Goal: Information Seeking & Learning: Find contact information

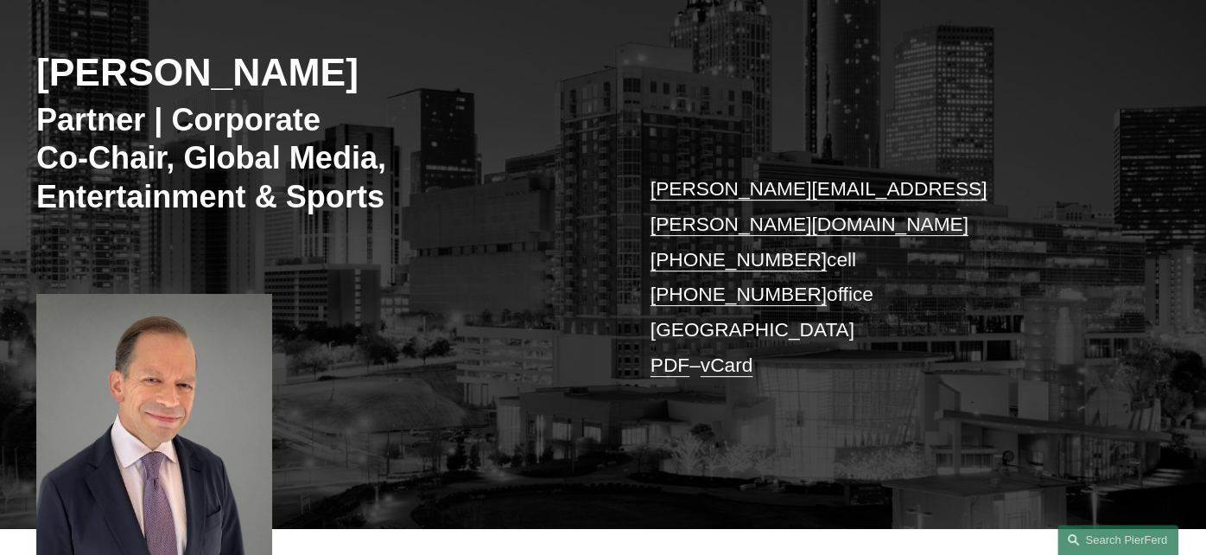
scroll to position [258, 0]
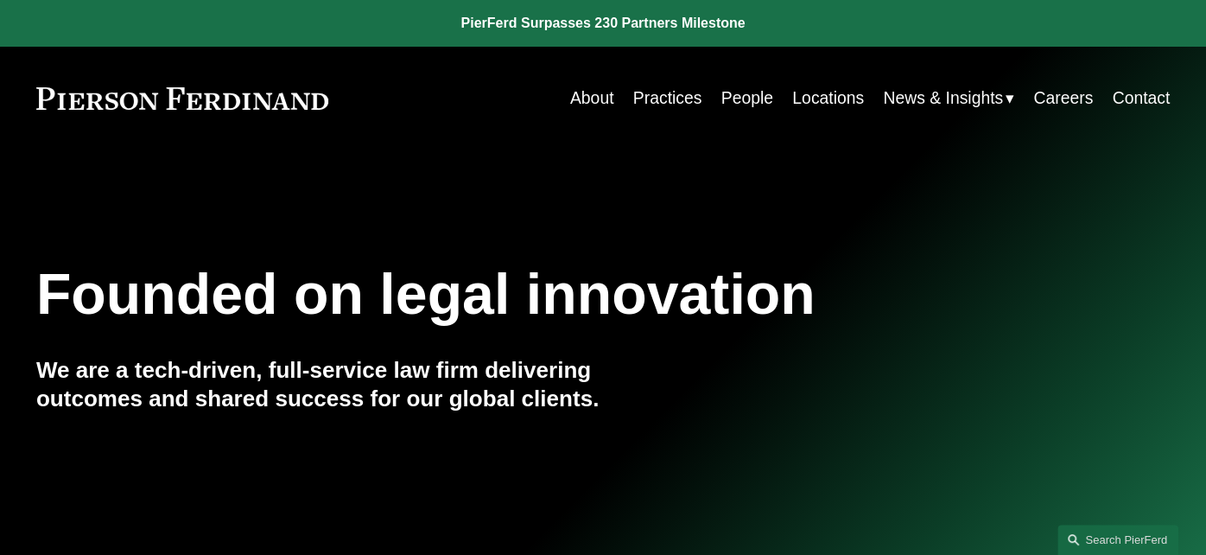
click at [744, 100] on link "People" at bounding box center [748, 98] width 52 height 34
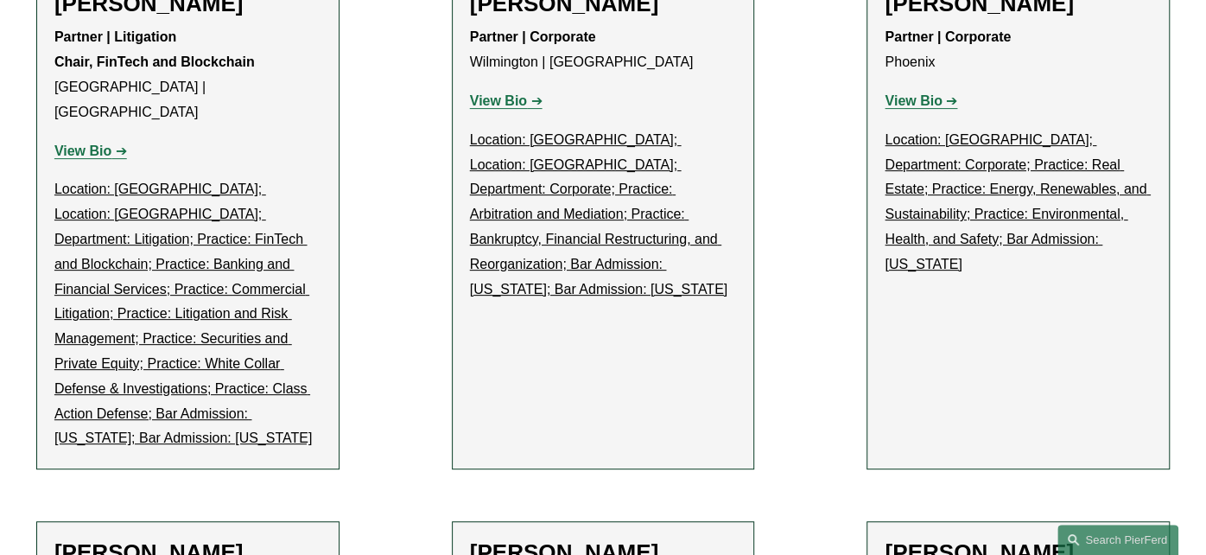
scroll to position [23890, 0]
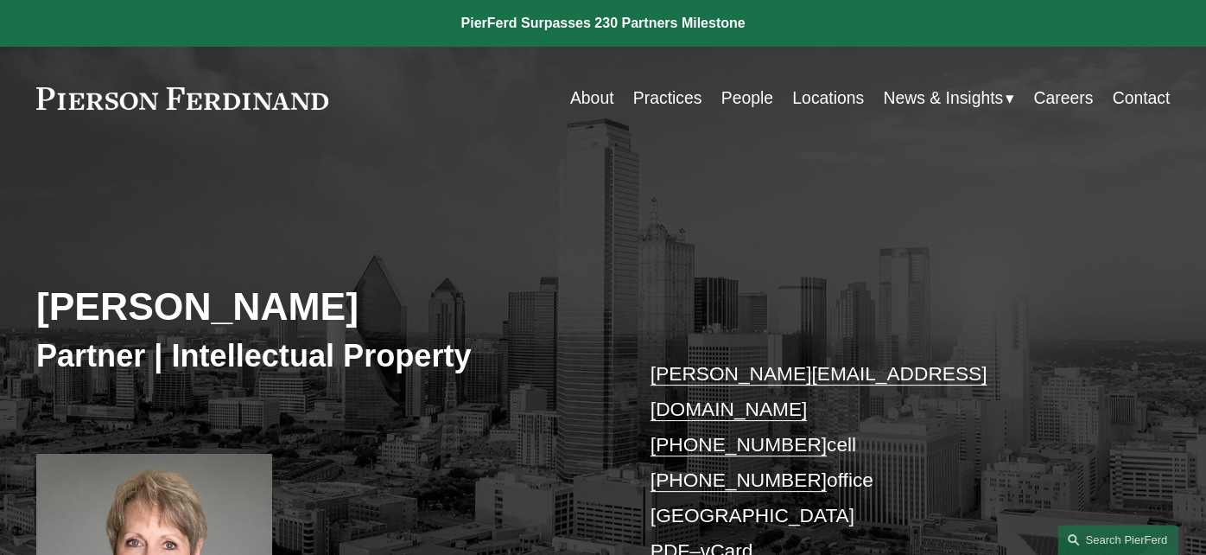
scroll to position [86, 0]
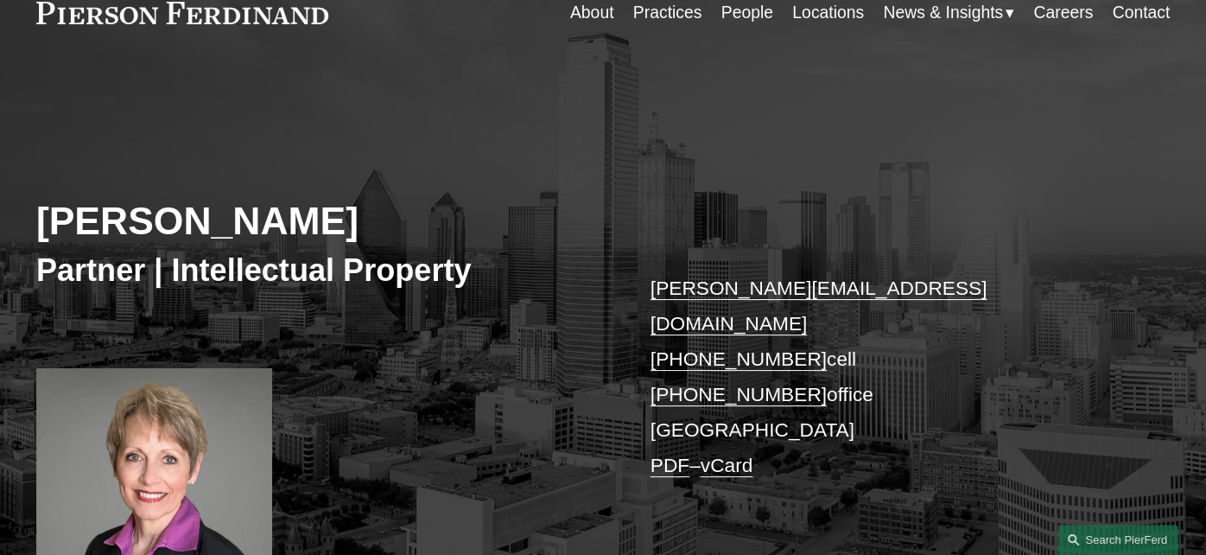
click at [500, 150] on div "Deborah L. Lively Partner | Intellectual Property debbie.lively@pierferd.com +1…" at bounding box center [603, 352] width 1206 height 505
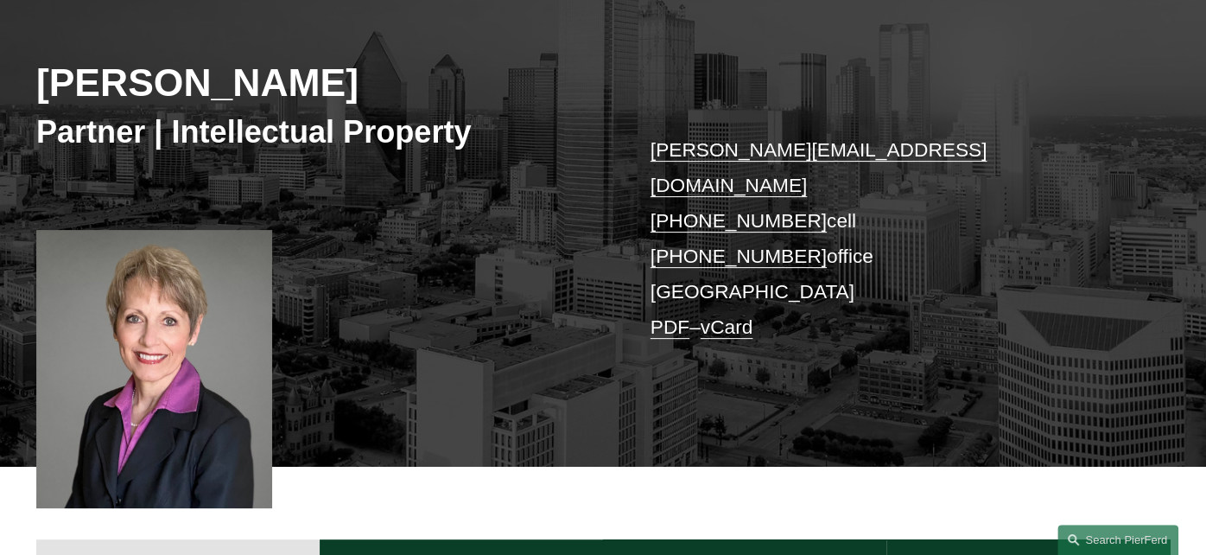
scroll to position [346, 0]
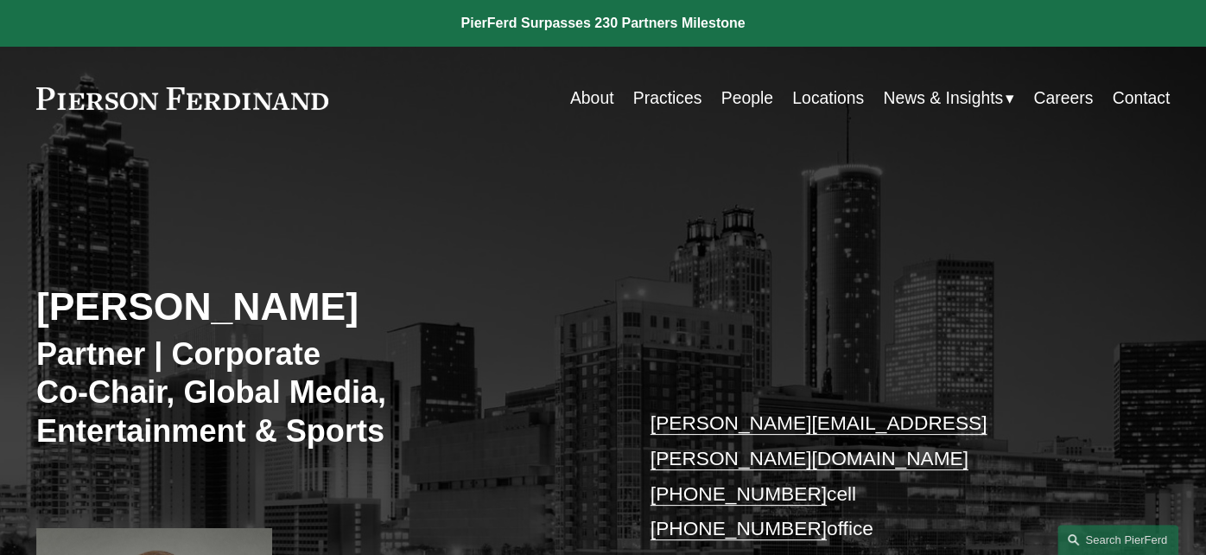
click at [664, 103] on link "Practices" at bounding box center [667, 98] width 69 height 34
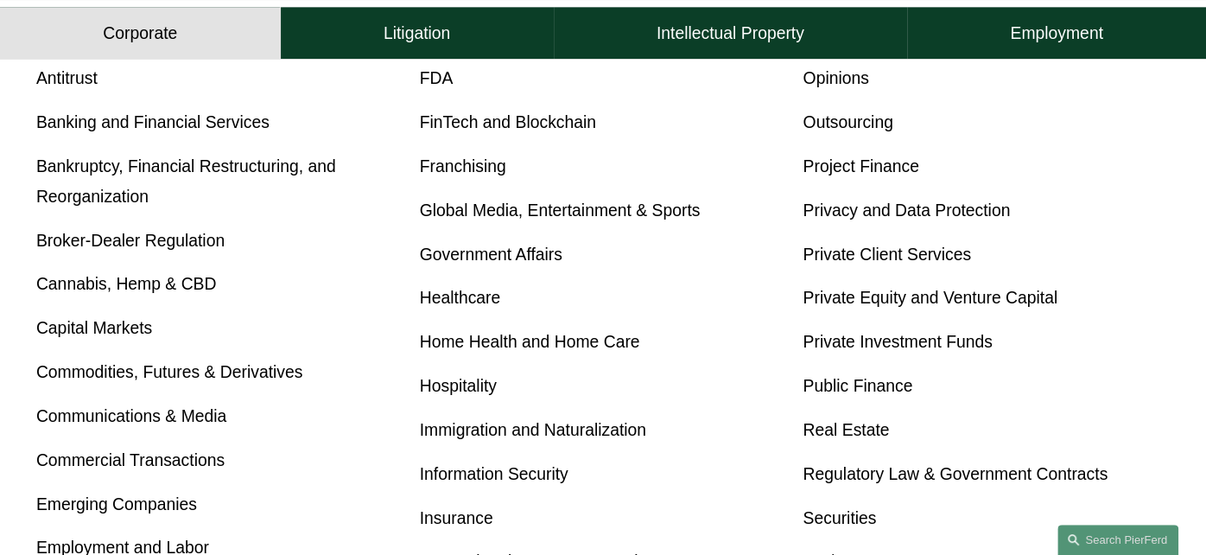
scroll to position [696, 0]
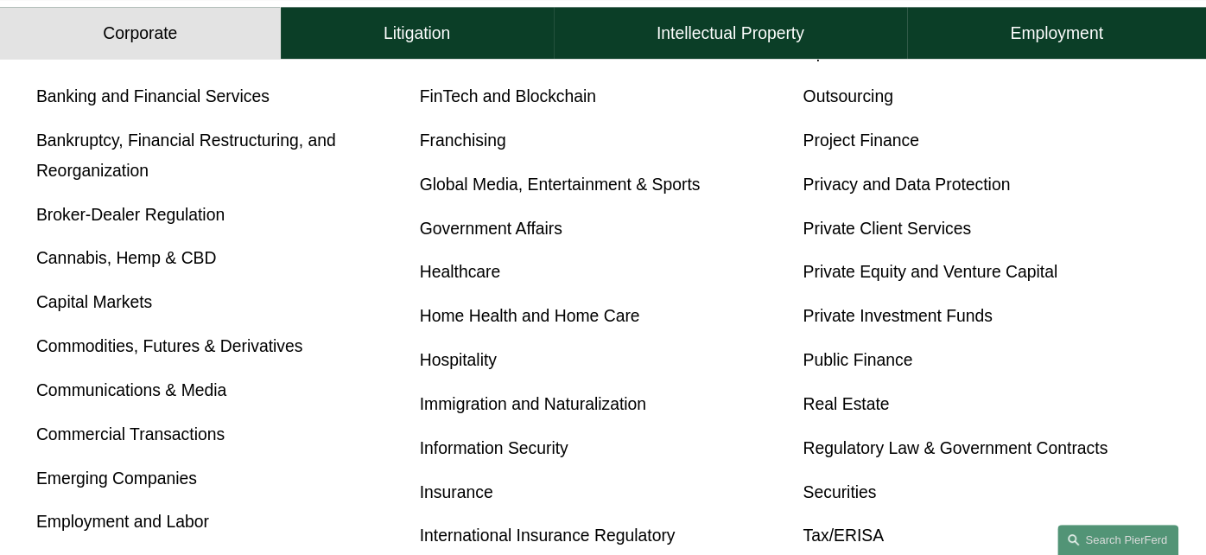
click at [150, 395] on link "Communications & Media" at bounding box center [131, 389] width 190 height 19
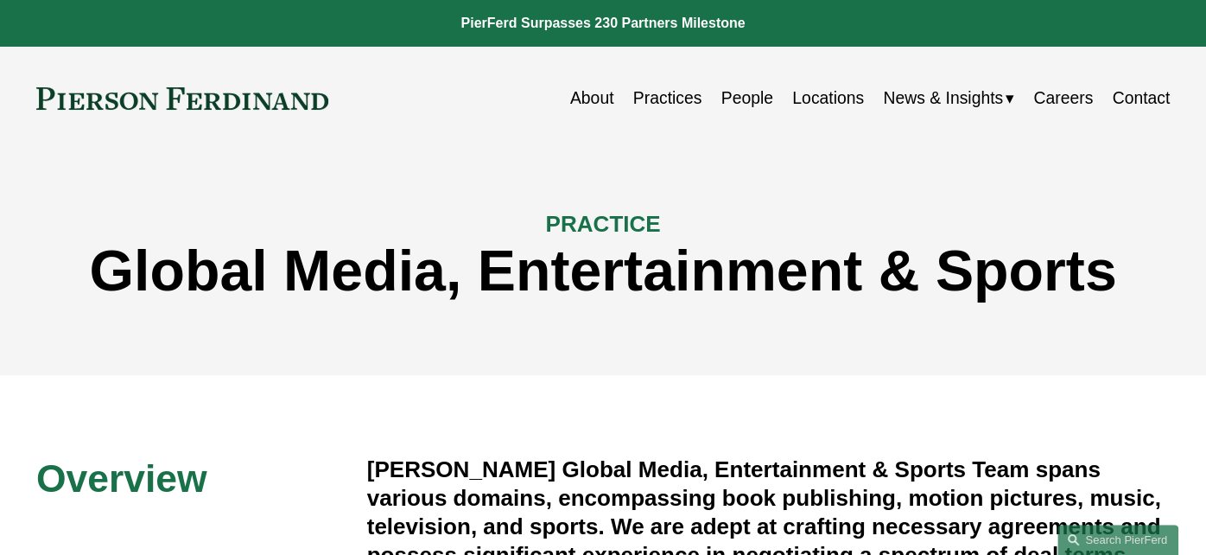
click at [738, 97] on link "People" at bounding box center [748, 98] width 52 height 34
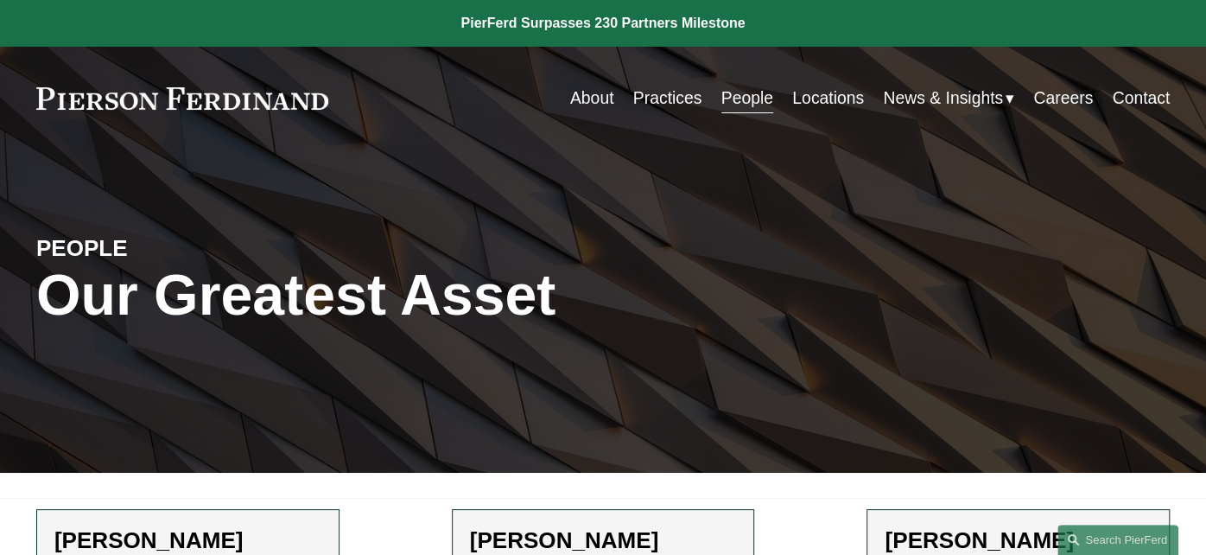
click at [658, 99] on link "Practices" at bounding box center [667, 98] width 69 height 34
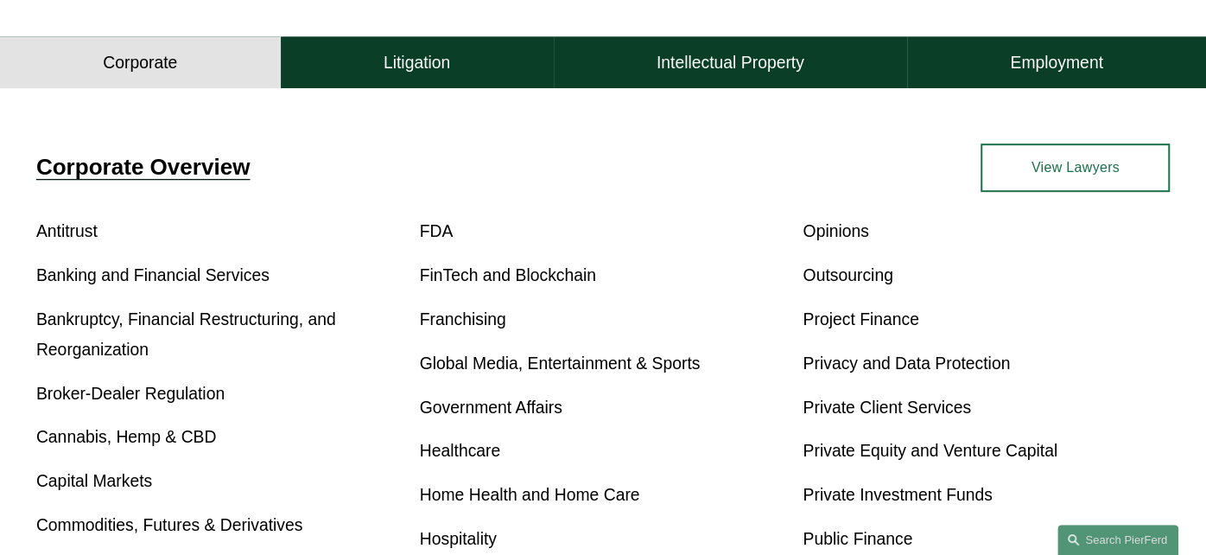
scroll to position [518, 0]
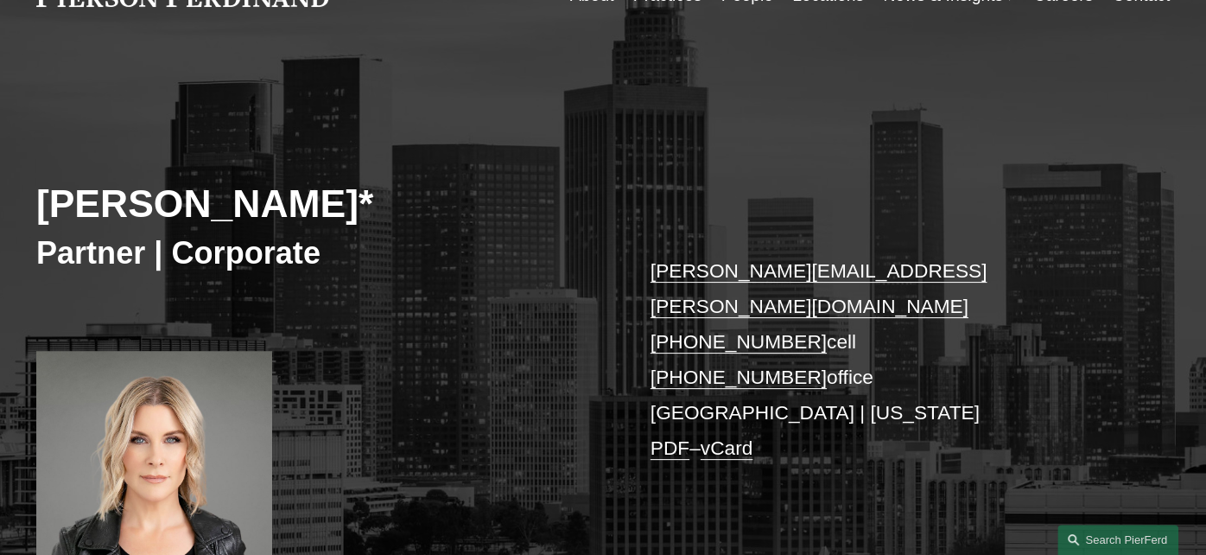
scroll to position [173, 0]
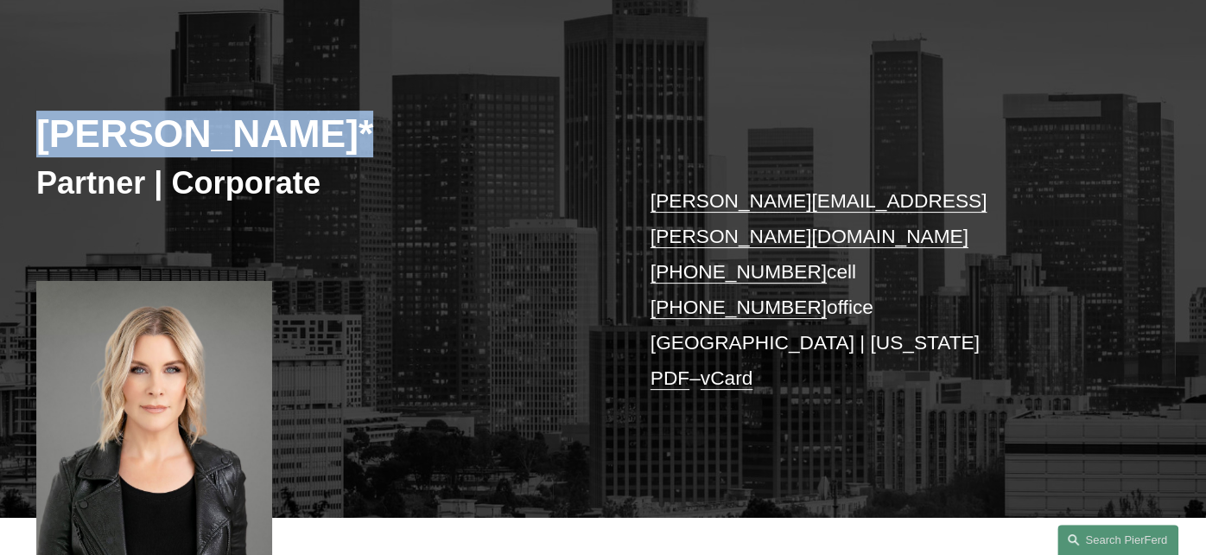
drag, startPoint x: 290, startPoint y: 147, endPoint x: 30, endPoint y: 128, distance: 260.8
click at [30, 128] on div "Alison Finley* Partner | Corporate alison.finley@pierferd.com +1.732.687.0211 c…" at bounding box center [603, 265] width 1206 height 505
copy h2 "[PERSON_NAME]*"
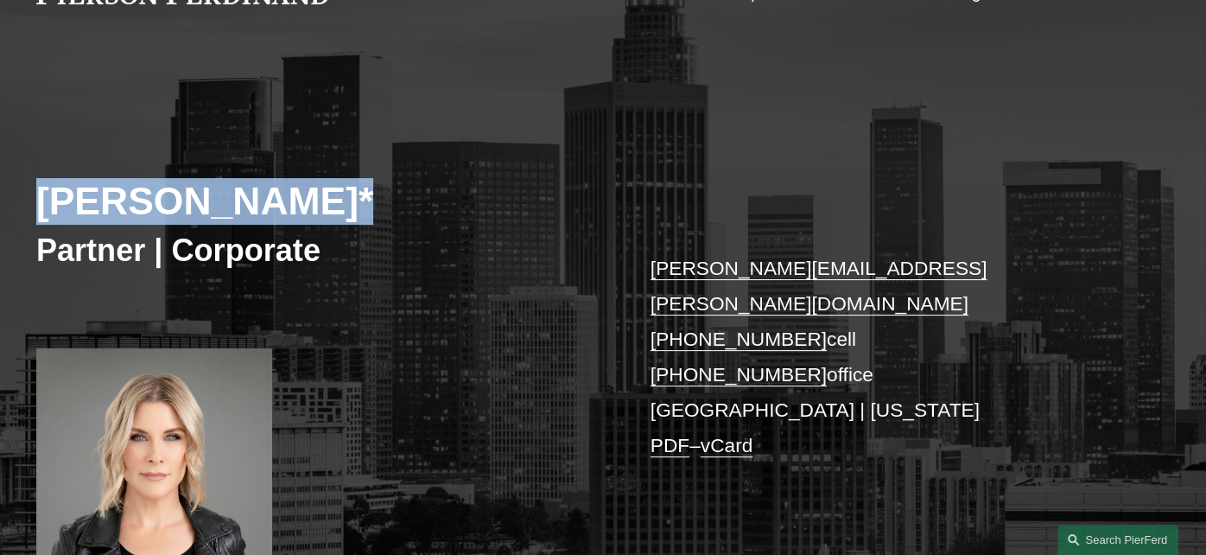
scroll to position [0, 0]
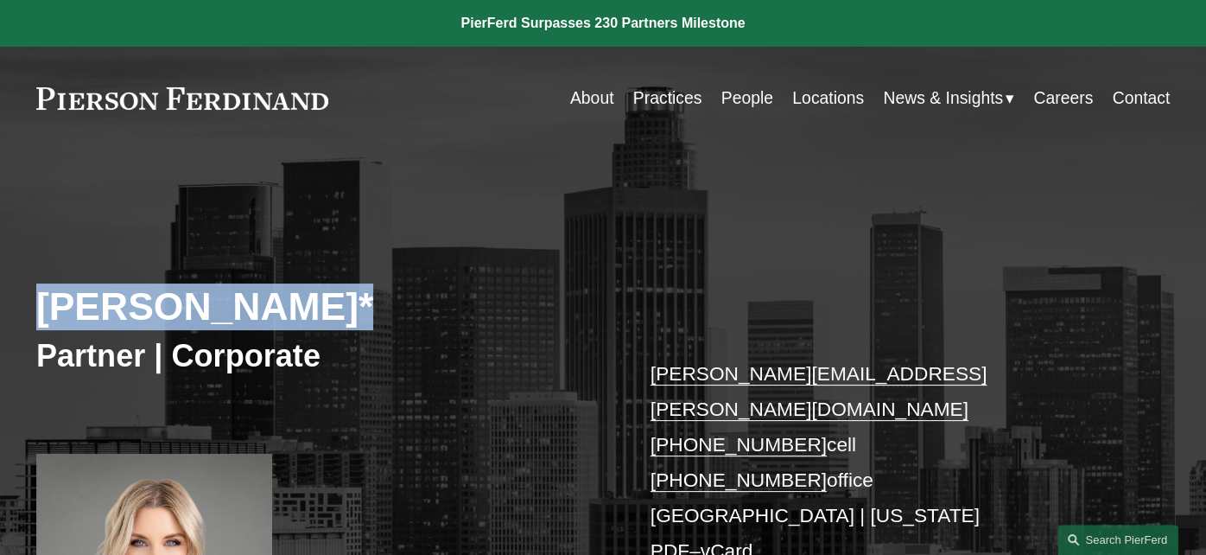
click at [730, 103] on link "People" at bounding box center [748, 98] width 52 height 34
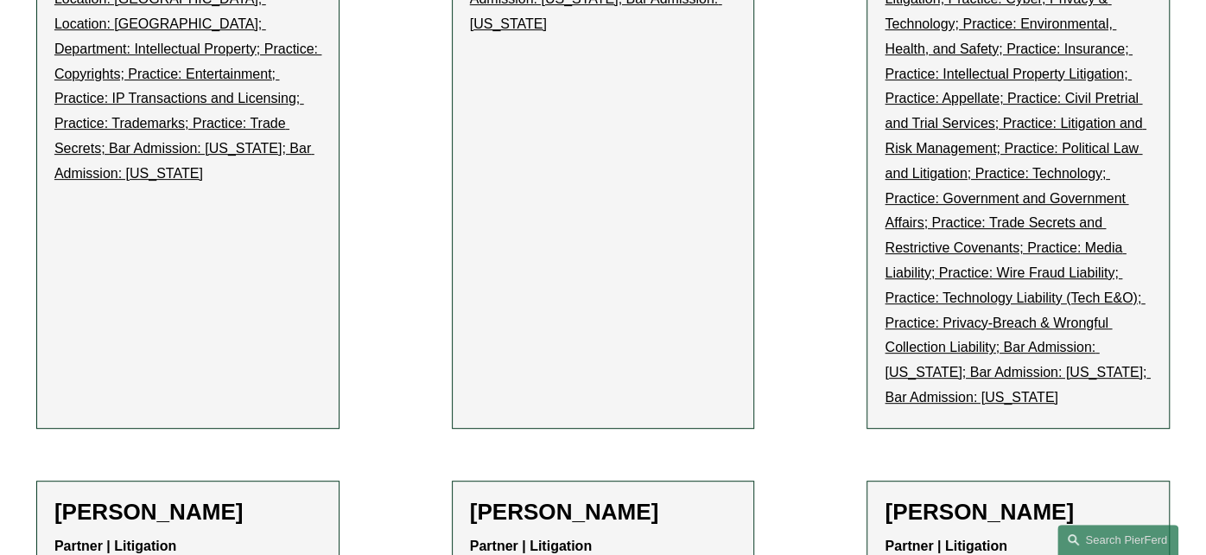
scroll to position [31631, 0]
